Goal: Task Accomplishment & Management: Use online tool/utility

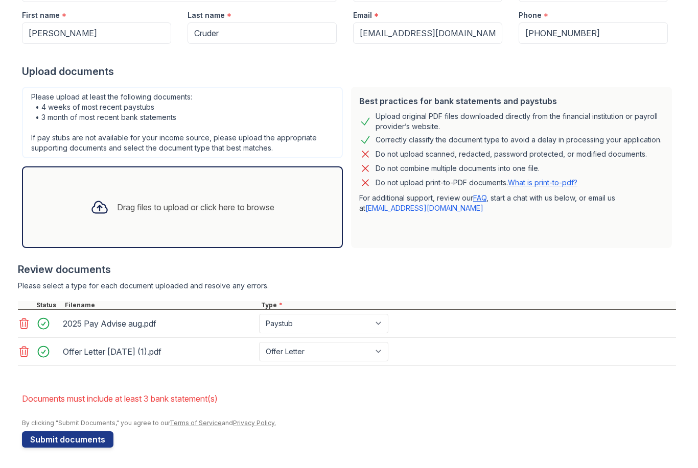
scroll to position [173, 0]
click at [92, 204] on icon at bounding box center [99, 208] width 15 height 12
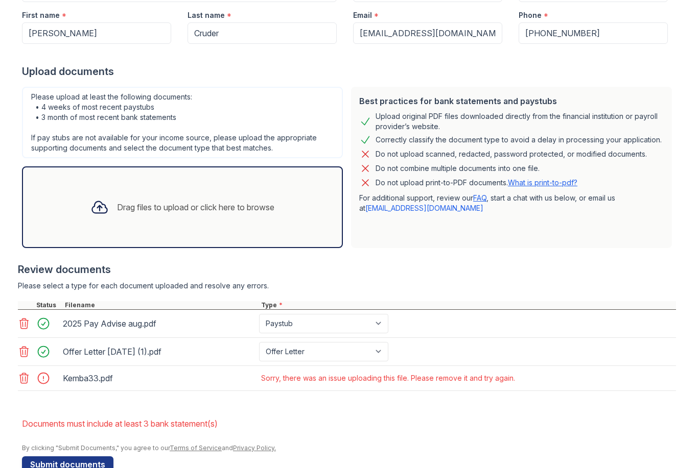
click at [20, 381] on icon at bounding box center [24, 378] width 9 height 10
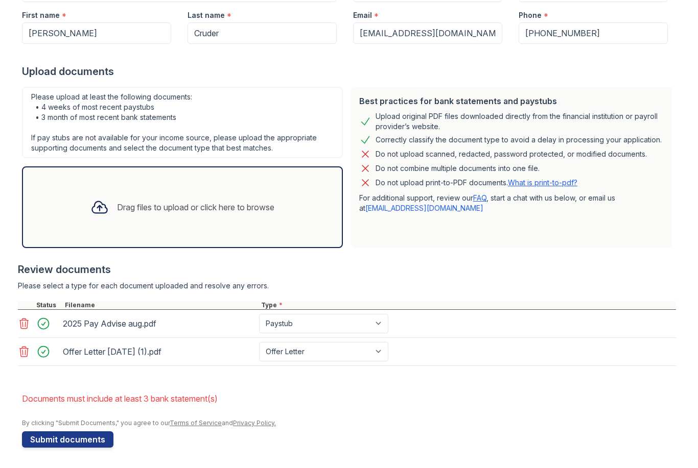
click at [91, 208] on icon at bounding box center [99, 207] width 18 height 18
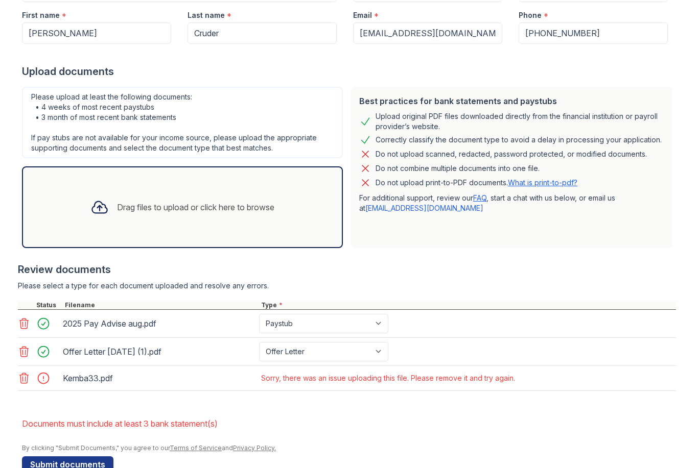
click at [31, 381] on link at bounding box center [25, 378] width 14 height 12
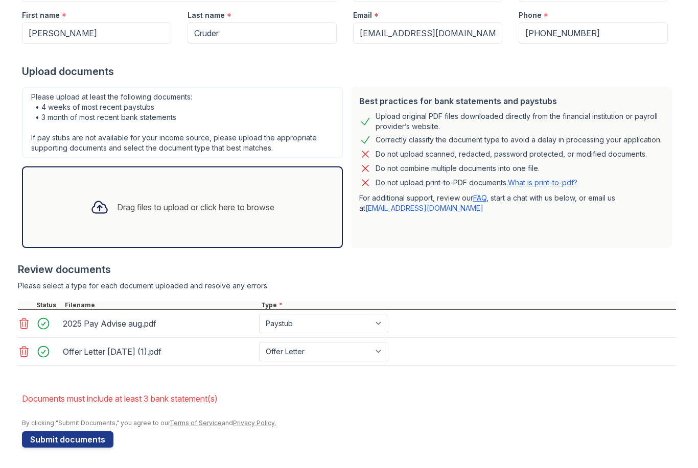
click at [82, 208] on div "Drag files to upload or click here to browse" at bounding box center [182, 207] width 200 height 35
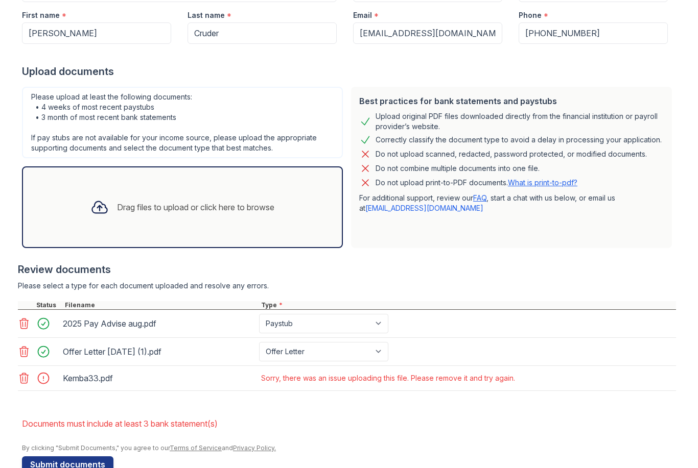
click at [24, 375] on icon at bounding box center [24, 378] width 12 height 12
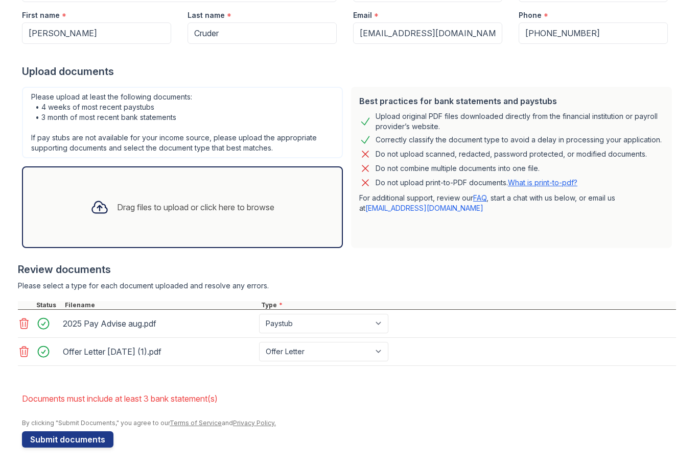
click at [105, 208] on icon at bounding box center [99, 207] width 18 height 18
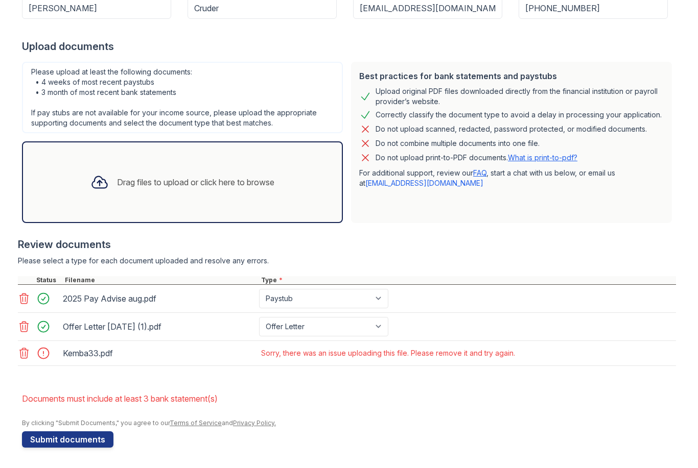
scroll to position [198, 0]
click at [50, 357] on div at bounding box center [46, 353] width 29 height 14
click at [44, 355] on div at bounding box center [46, 353] width 29 height 14
click at [446, 351] on div "Sorry, there was an issue uploading this file. Please remove it and try again." at bounding box center [388, 353] width 254 height 10
click at [30, 357] on icon at bounding box center [24, 353] width 12 height 12
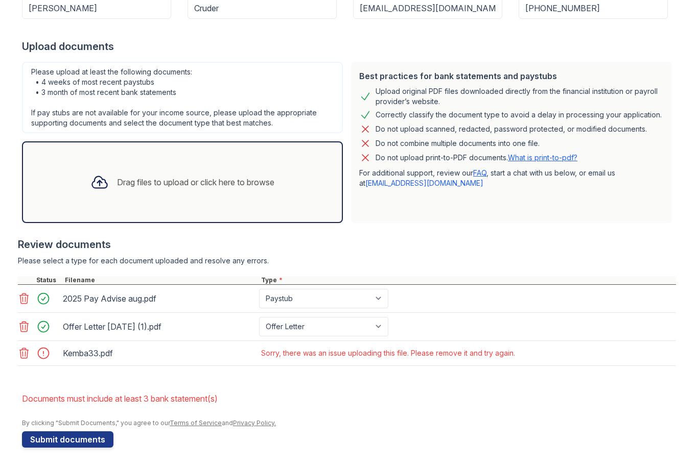
scroll to position [173, 0]
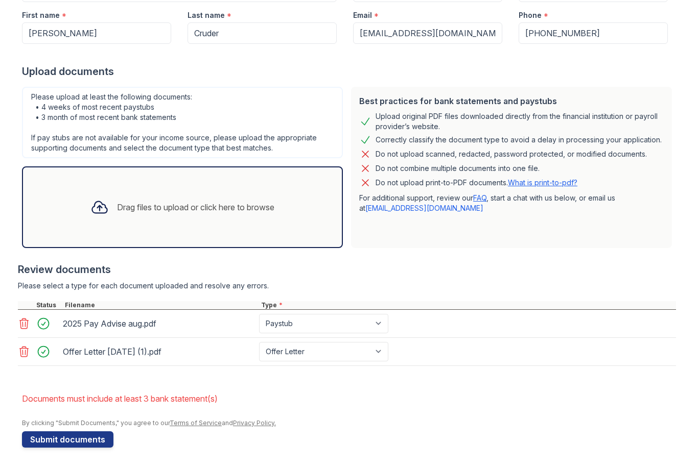
click at [30, 324] on icon at bounding box center [24, 324] width 12 height 12
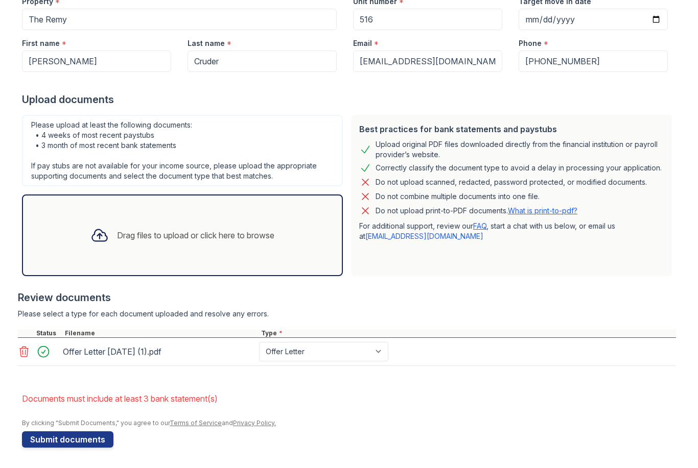
click at [29, 354] on icon at bounding box center [24, 352] width 12 height 12
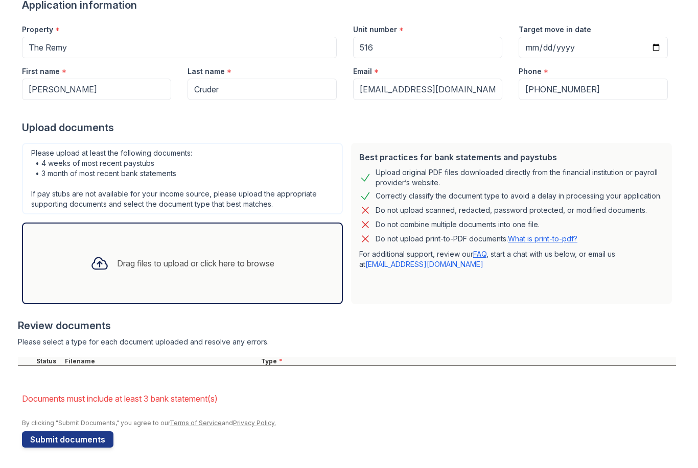
click at [86, 264] on div at bounding box center [99, 263] width 27 height 27
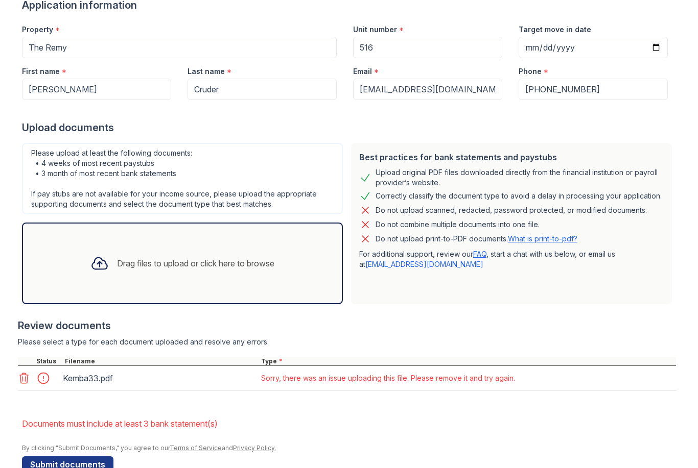
click at [26, 375] on icon at bounding box center [24, 378] width 12 height 12
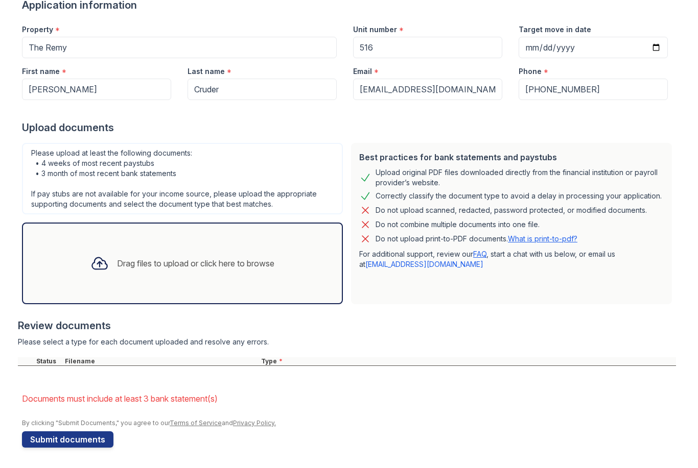
click at [87, 277] on div "Drag files to upload or click here to browse" at bounding box center [182, 263] width 200 height 35
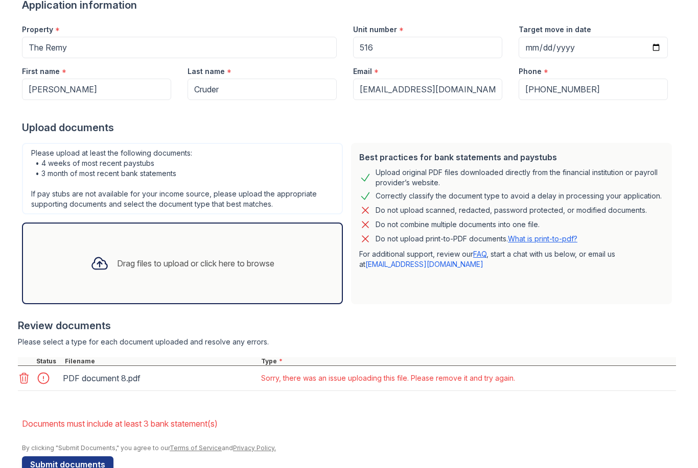
click at [20, 374] on icon at bounding box center [24, 378] width 12 height 12
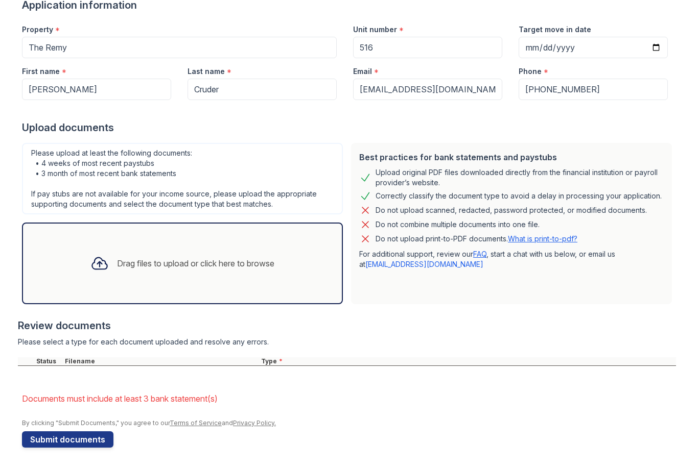
click at [92, 265] on icon at bounding box center [99, 263] width 18 height 18
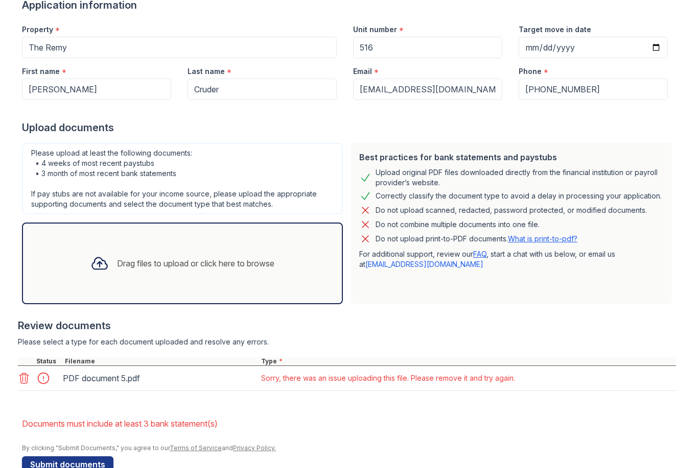
click at [26, 377] on icon at bounding box center [24, 378] width 12 height 12
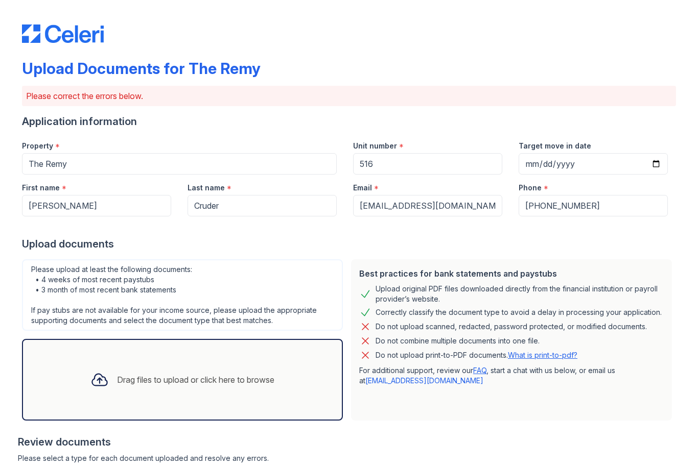
scroll to position [0, 0]
